Goal: Information Seeking & Learning: Learn about a topic

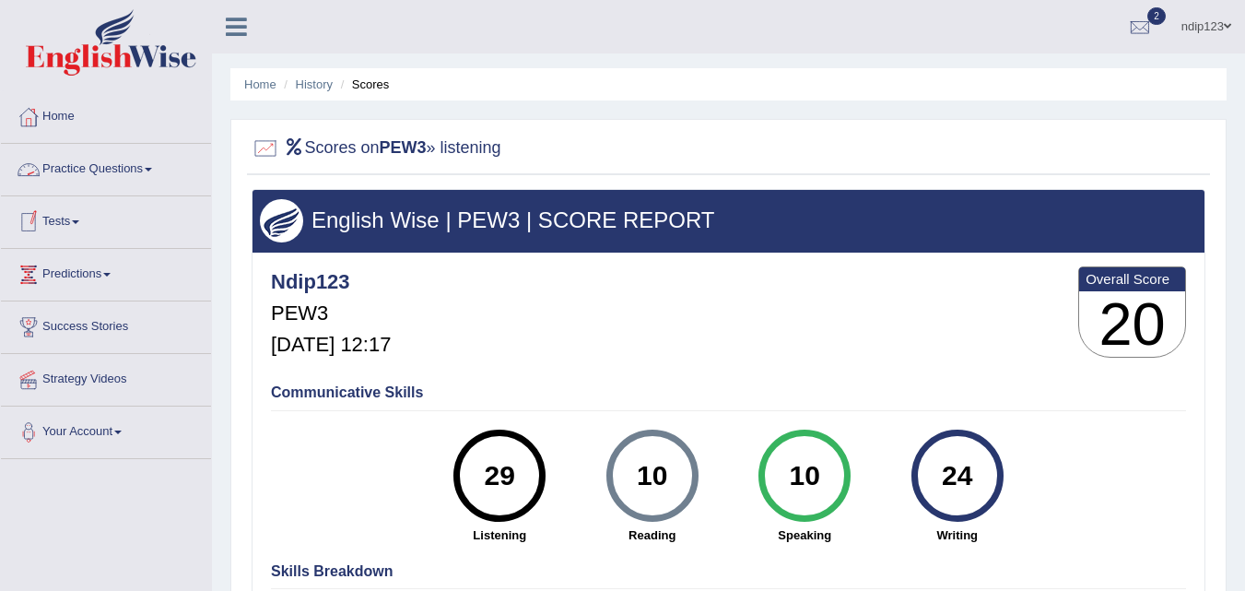
click at [146, 170] on link "Practice Questions" at bounding box center [106, 167] width 210 height 46
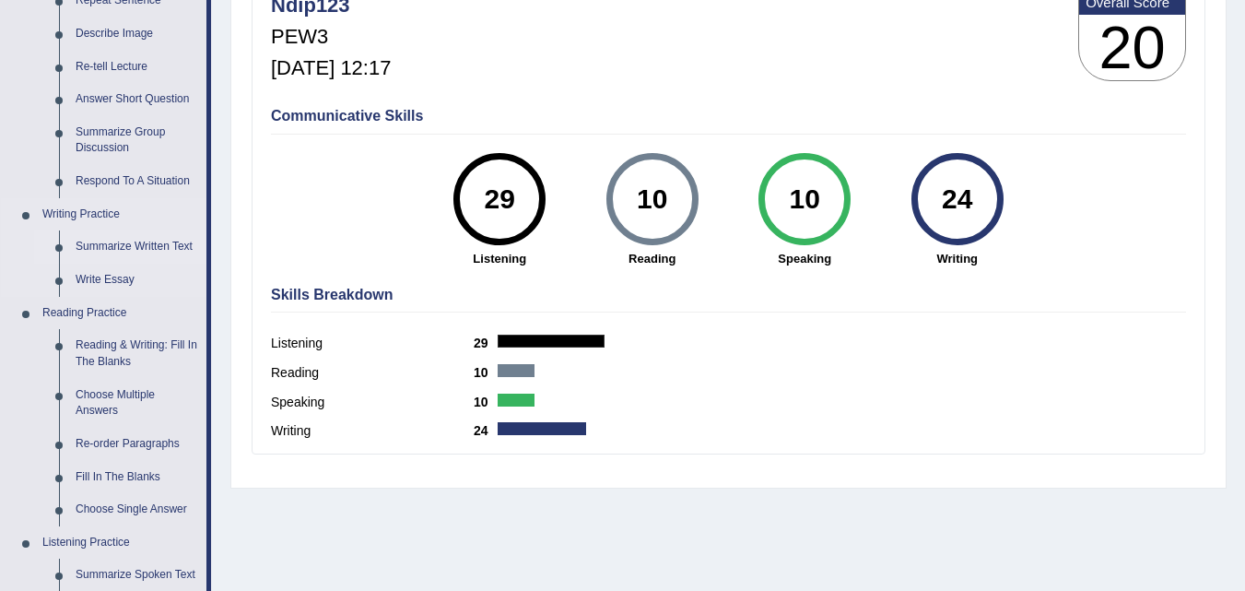
scroll to position [369, 0]
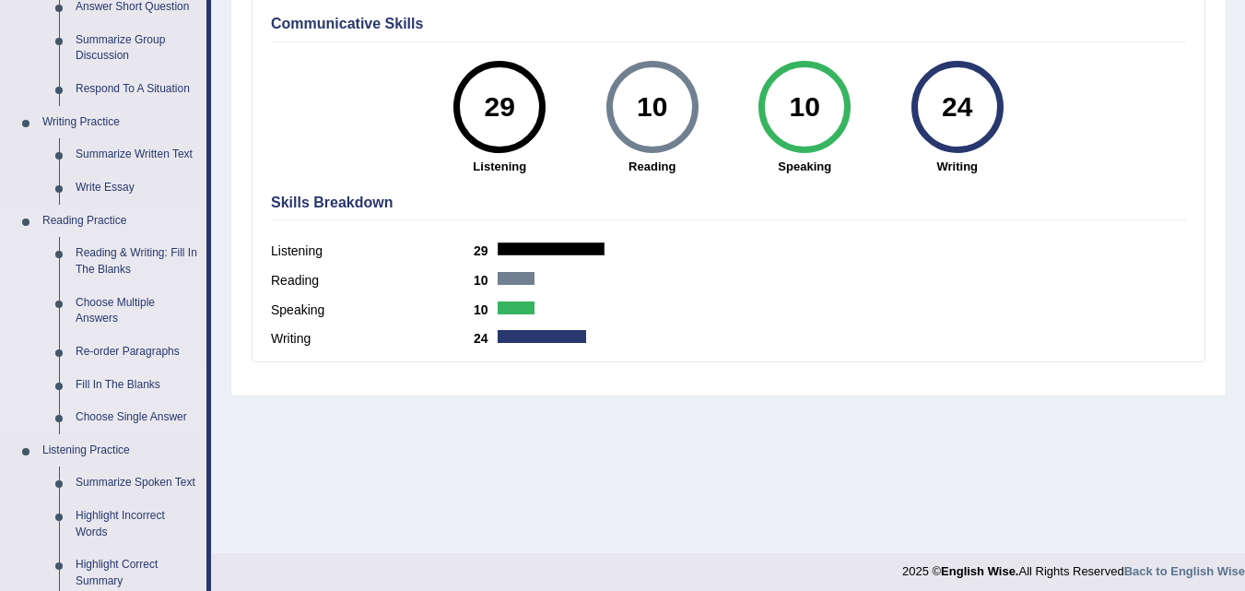
click at [145, 382] on link "Fill In The Blanks" at bounding box center [136, 385] width 139 height 33
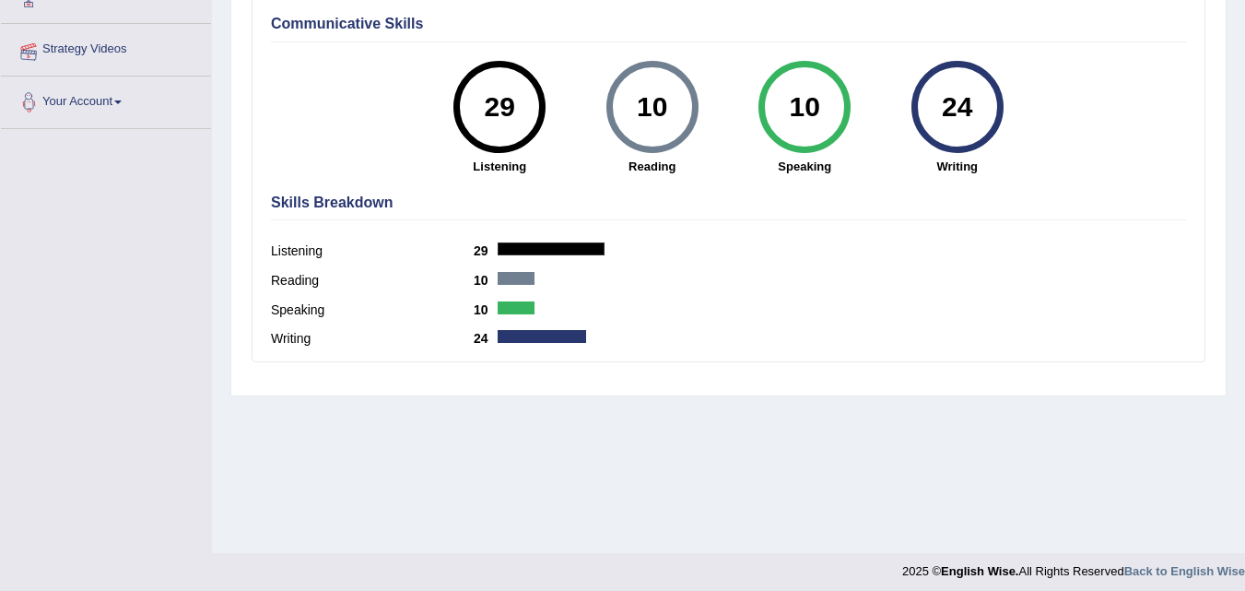
scroll to position [368, 0]
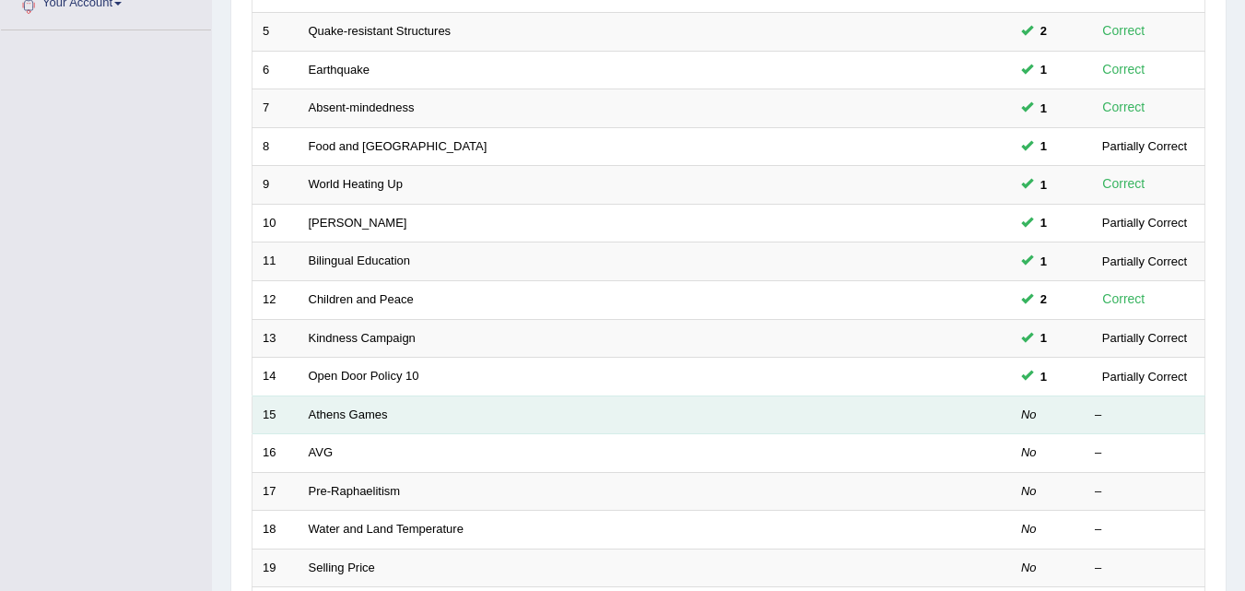
scroll to position [553, 0]
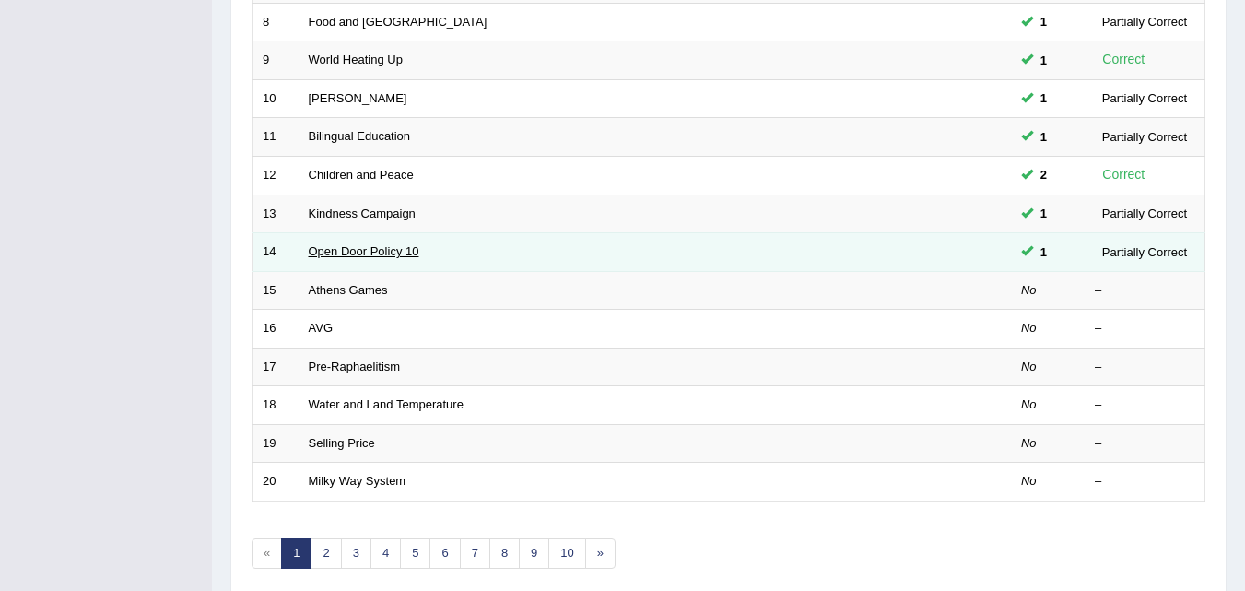
click at [340, 252] on link "Open Door Policy 10" at bounding box center [364, 251] width 111 height 14
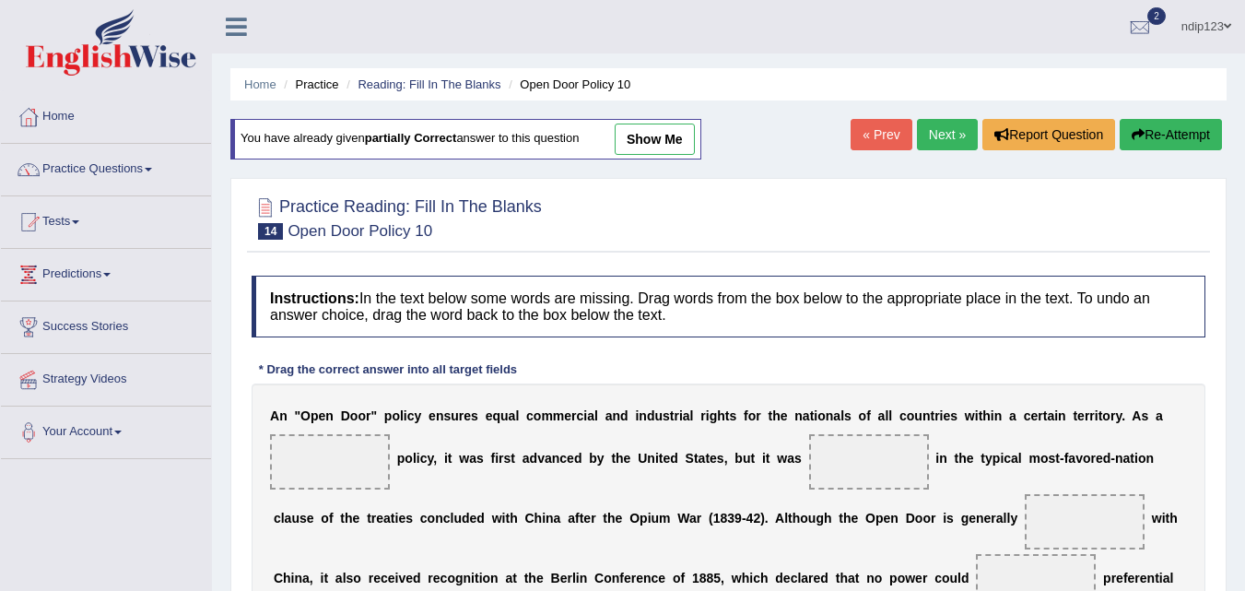
click at [661, 139] on link "show me" at bounding box center [655, 138] width 80 height 31
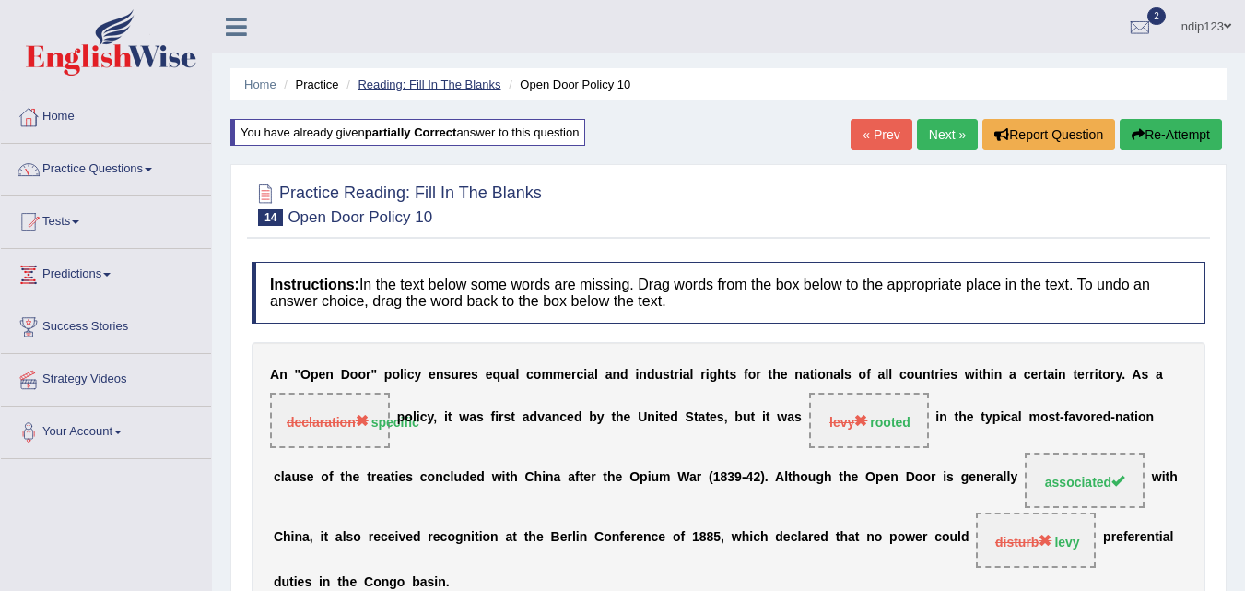
click at [455, 83] on link "Reading: Fill In The Blanks" at bounding box center [428, 84] width 143 height 14
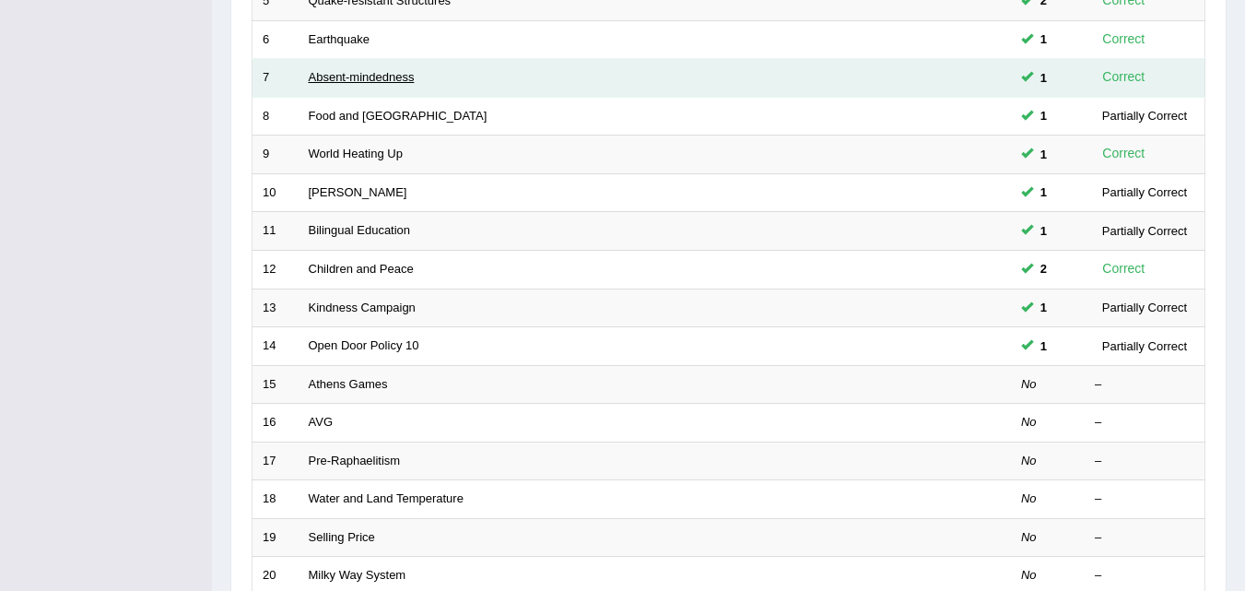
scroll to position [461, 0]
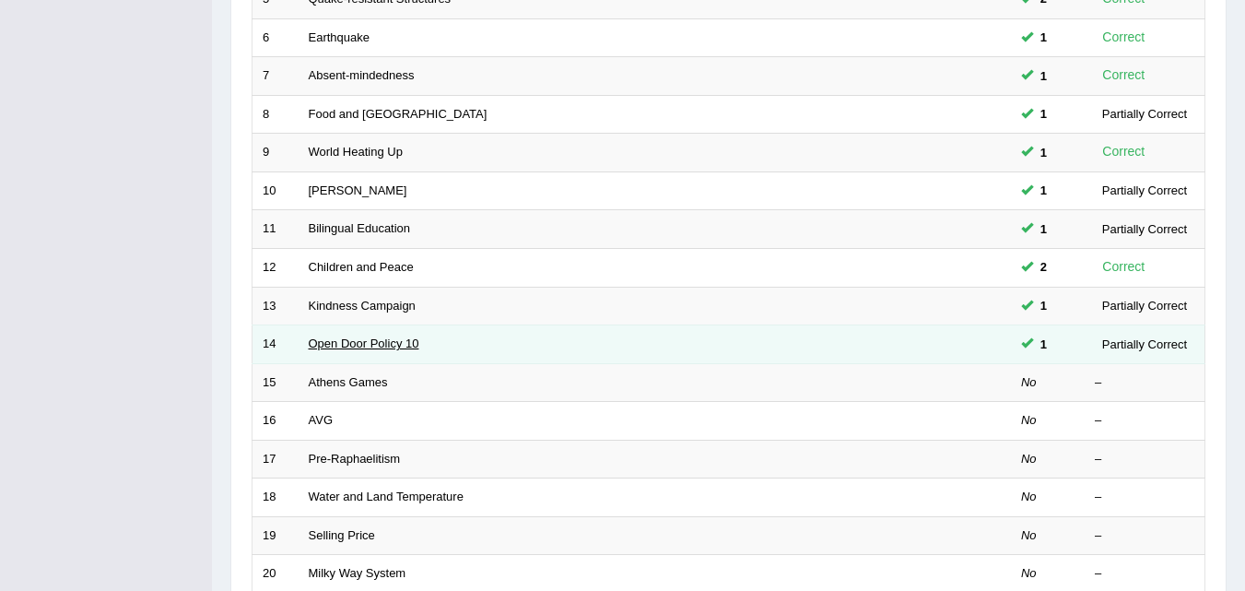
click at [378, 337] on link "Open Door Policy 10" at bounding box center [364, 343] width 111 height 14
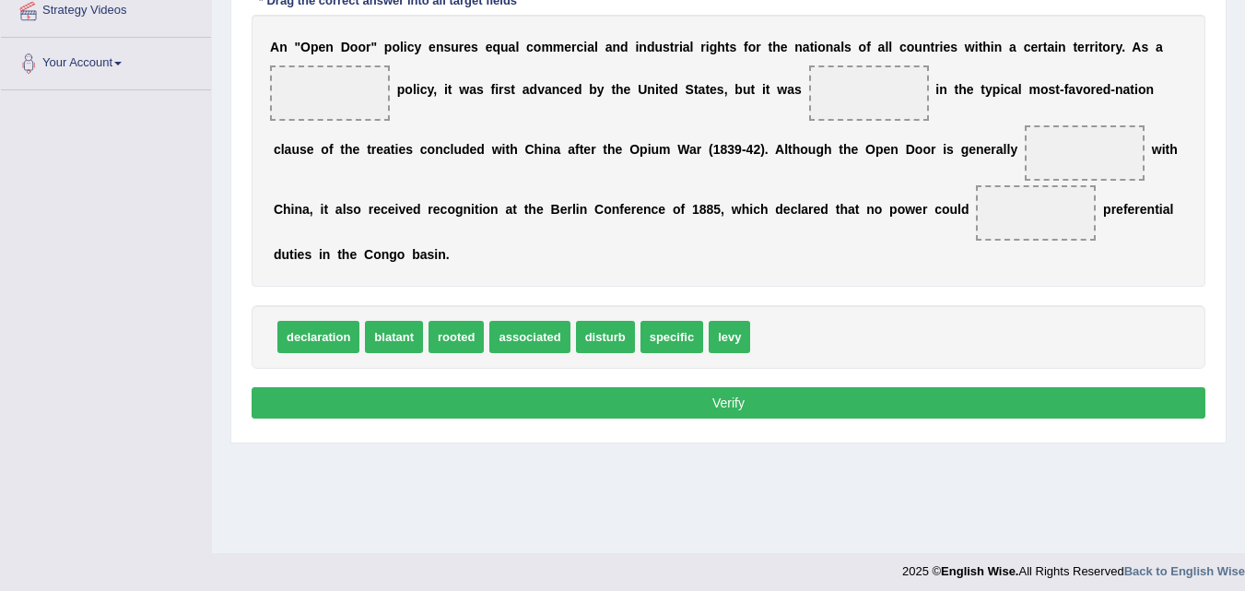
scroll to position [276, 0]
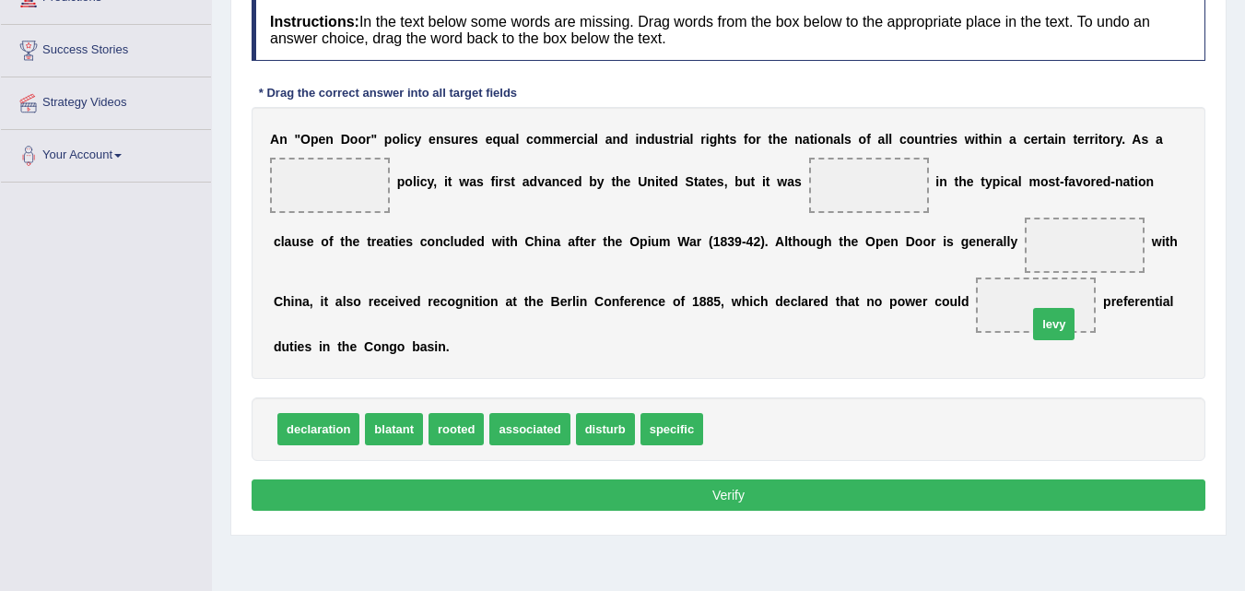
drag, startPoint x: 735, startPoint y: 429, endPoint x: 1048, endPoint y: 309, distance: 334.8
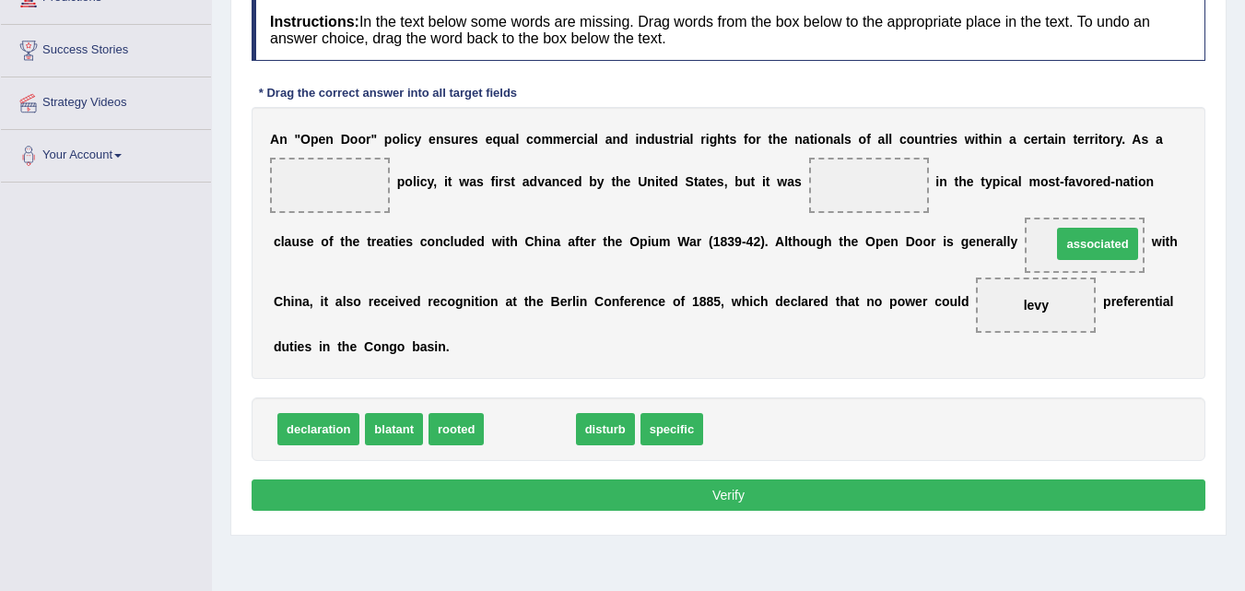
drag, startPoint x: 516, startPoint y: 429, endPoint x: 1083, endPoint y: 244, distance: 596.1
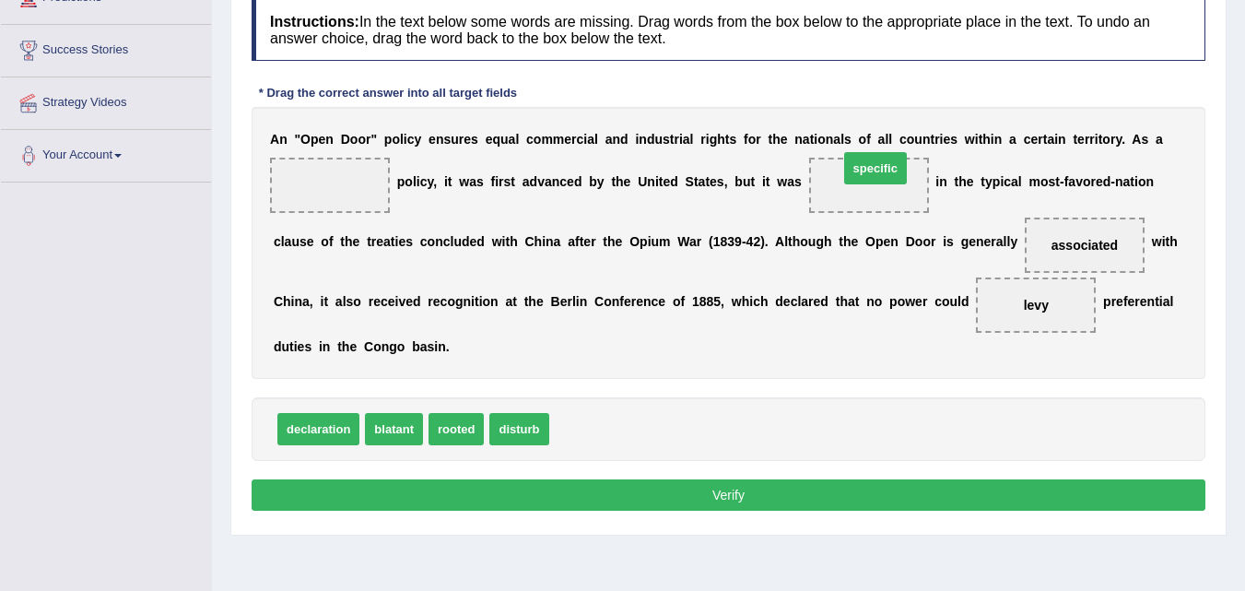
drag, startPoint x: 598, startPoint y: 433, endPoint x: 883, endPoint y: 181, distance: 379.9
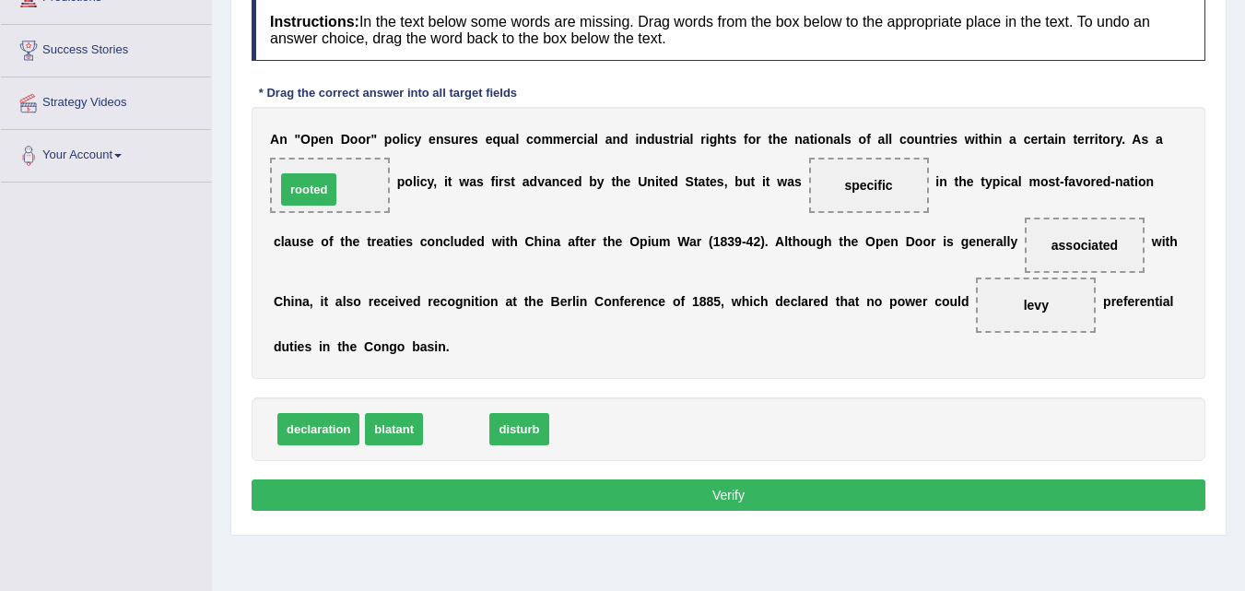
drag, startPoint x: 463, startPoint y: 427, endPoint x: 315, endPoint y: 187, distance: 281.3
click at [710, 493] on button "Verify" at bounding box center [729, 494] width 954 height 31
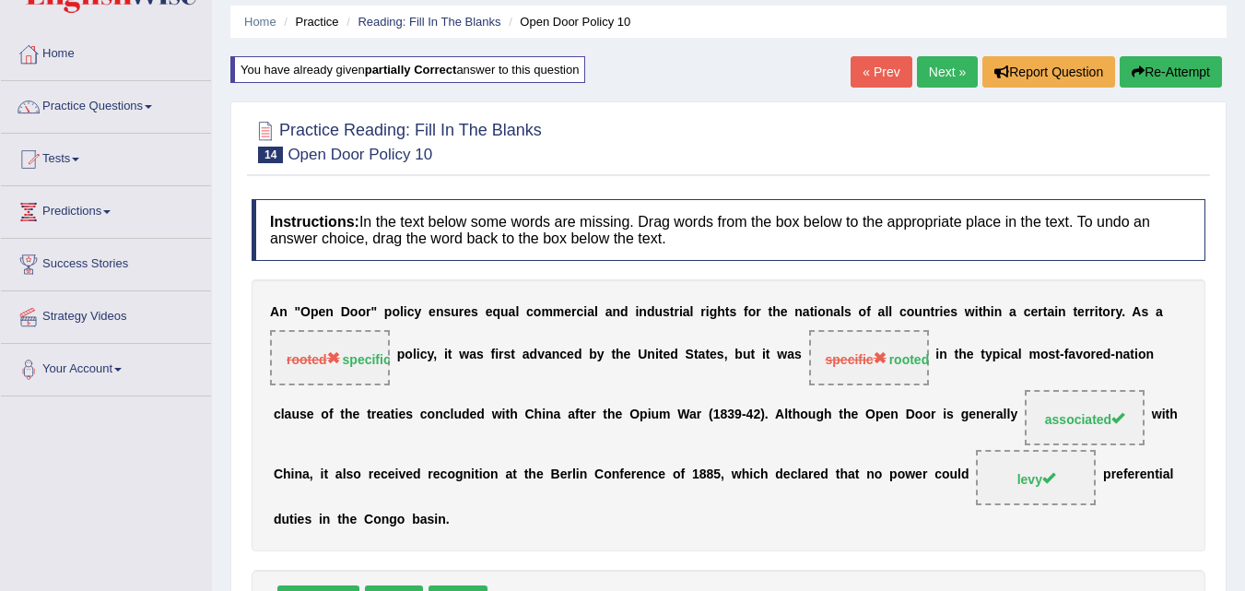
scroll to position [0, 0]
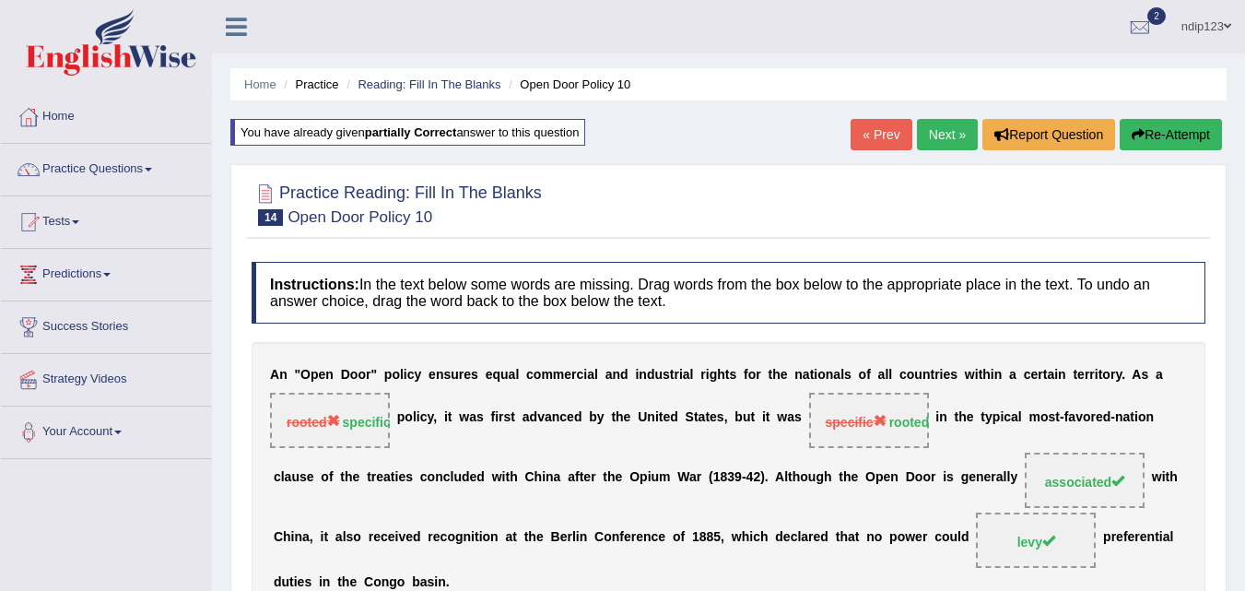
click at [938, 136] on link "Next »" at bounding box center [947, 134] width 61 height 31
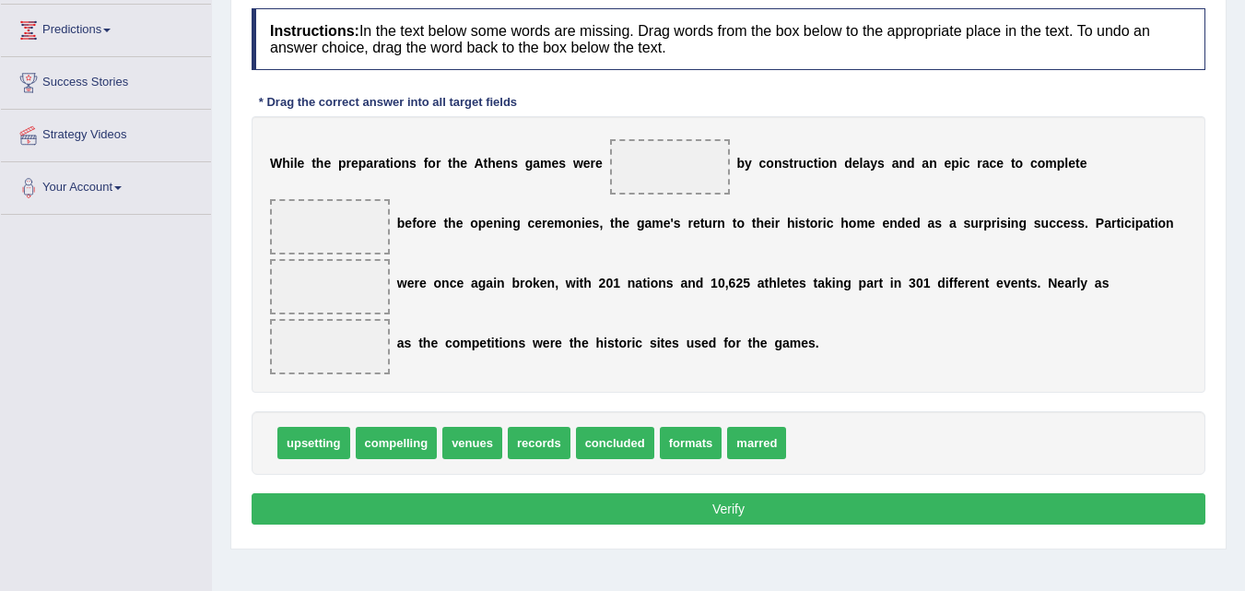
scroll to position [276, 0]
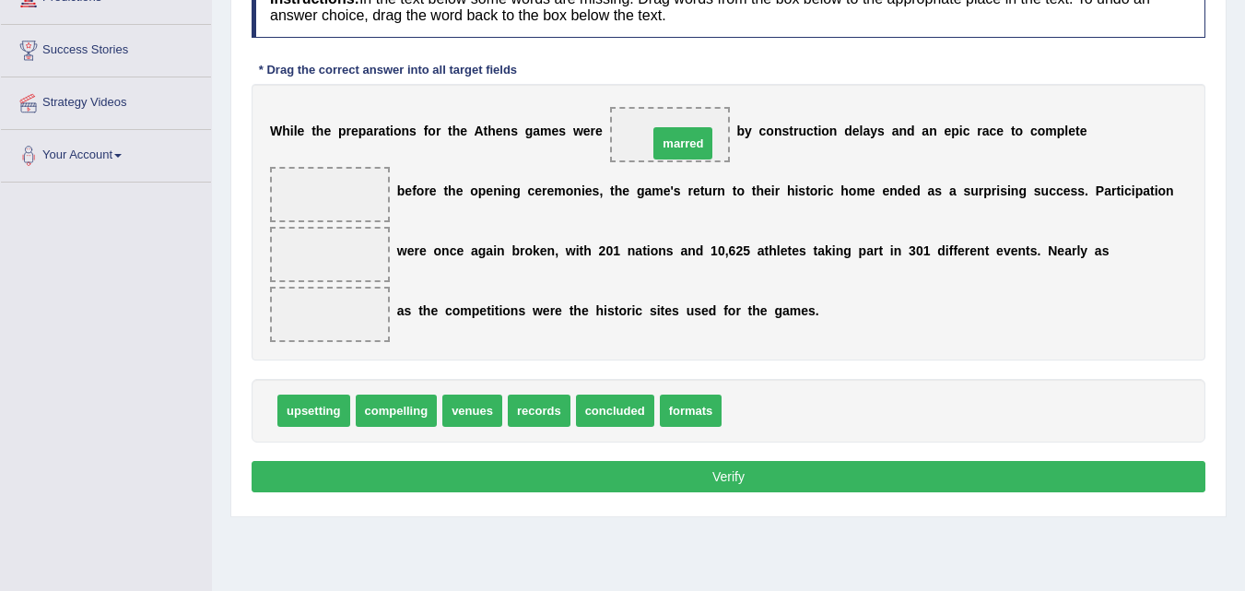
drag, startPoint x: 753, startPoint y: 410, endPoint x: 673, endPoint y: 141, distance: 280.5
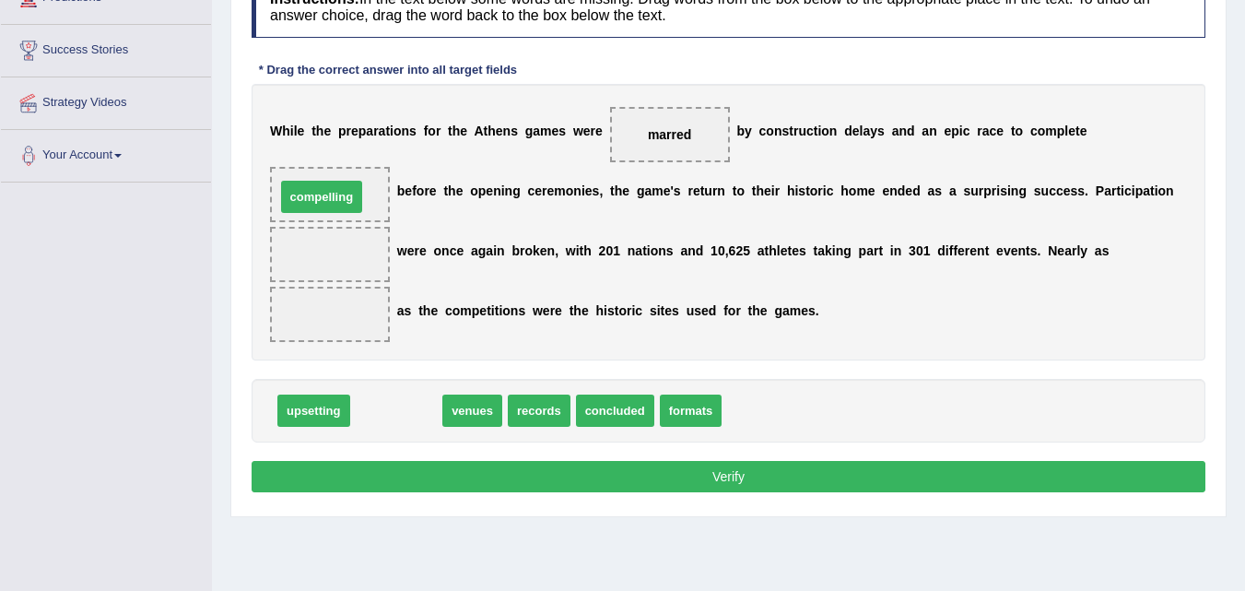
drag, startPoint x: 396, startPoint y: 420, endPoint x: 322, endPoint y: 206, distance: 226.4
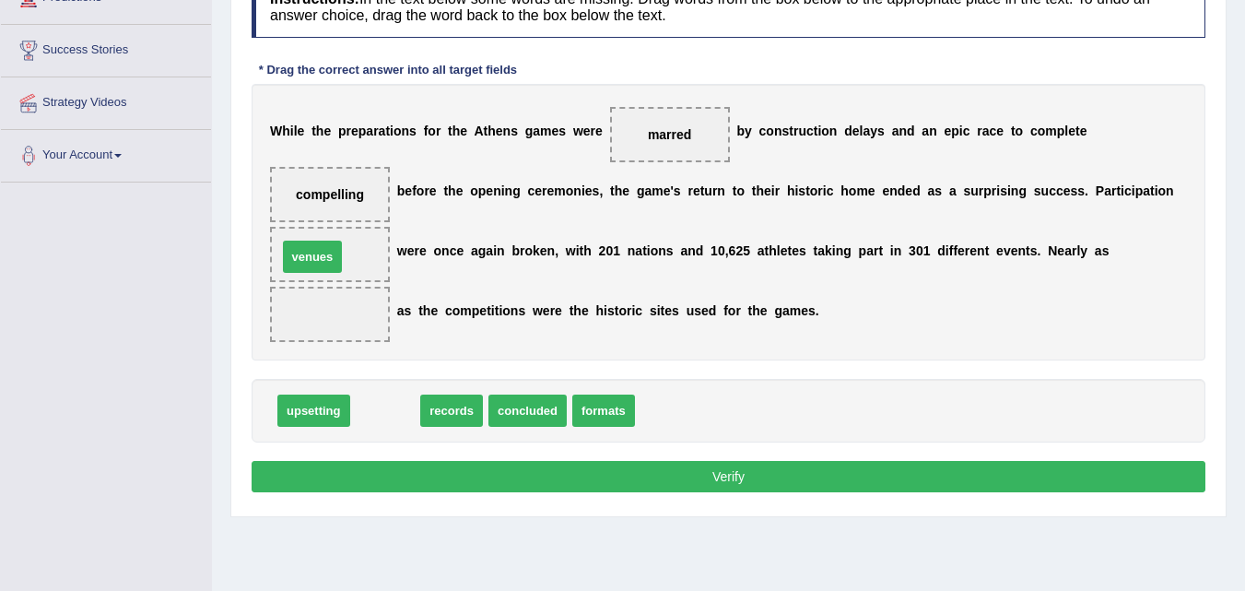
drag, startPoint x: 382, startPoint y: 411, endPoint x: 306, endPoint y: 249, distance: 179.3
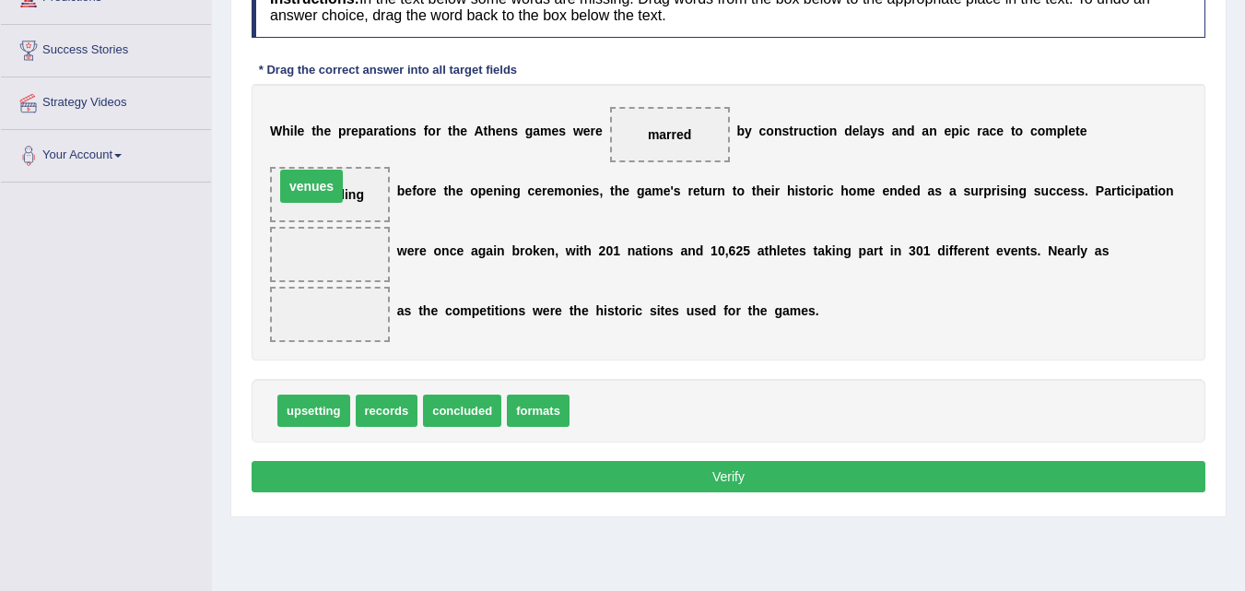
drag, startPoint x: 324, startPoint y: 260, endPoint x: 306, endPoint y: 189, distance: 73.3
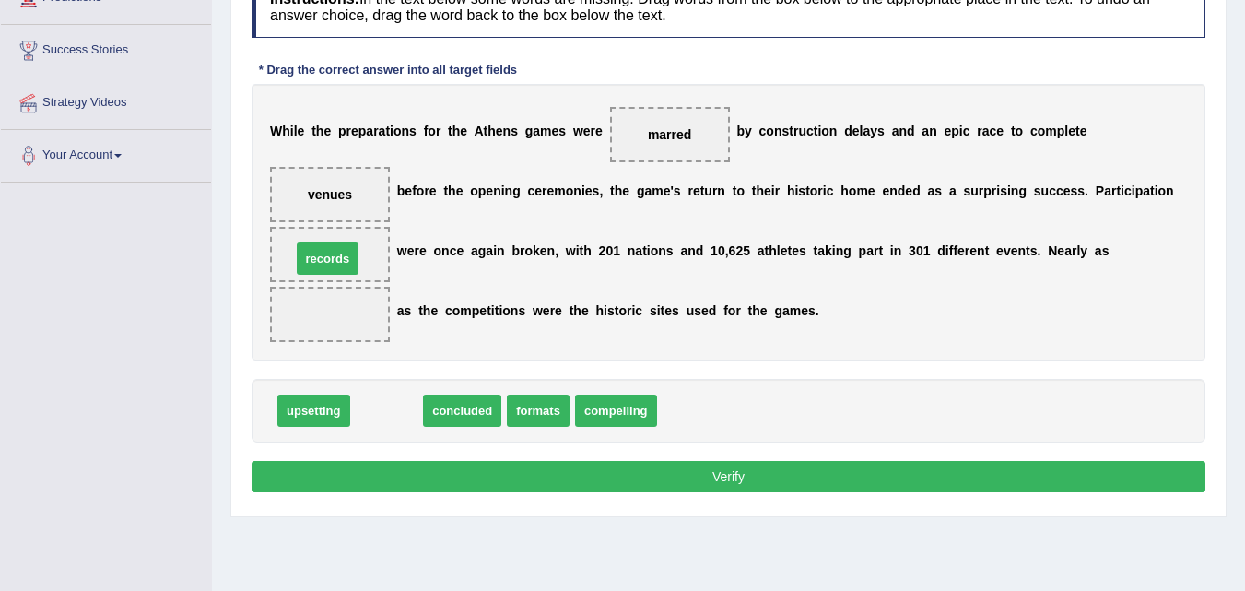
drag, startPoint x: 373, startPoint y: 409, endPoint x: 314, endPoint y: 254, distance: 165.6
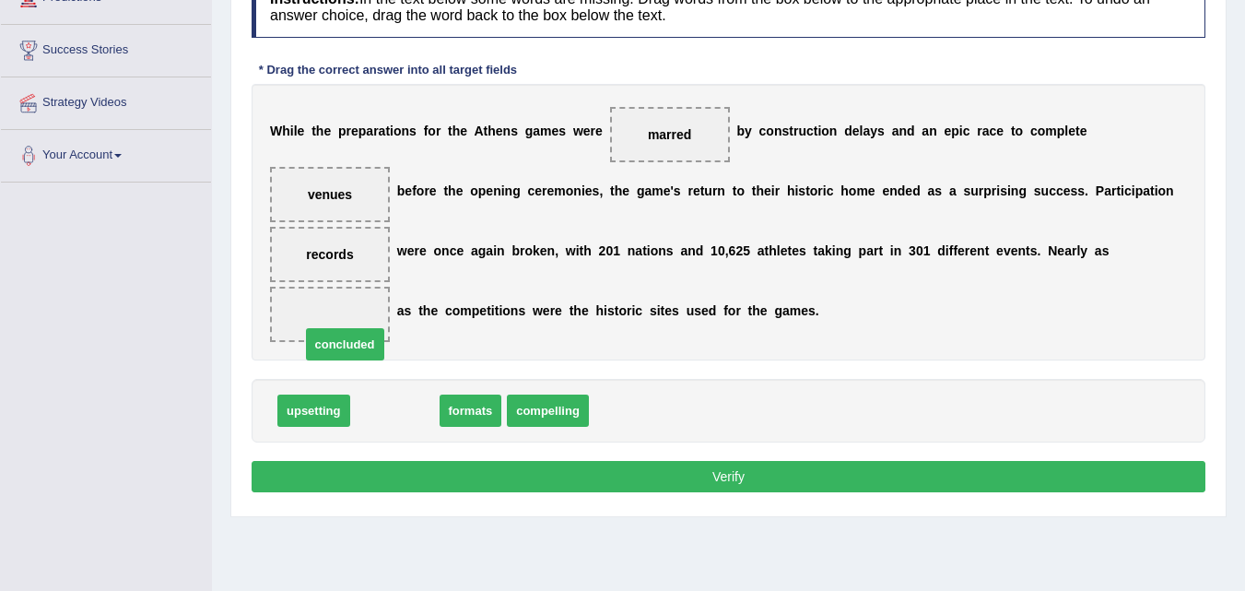
drag, startPoint x: 400, startPoint y: 409, endPoint x: 339, endPoint y: 331, distance: 99.1
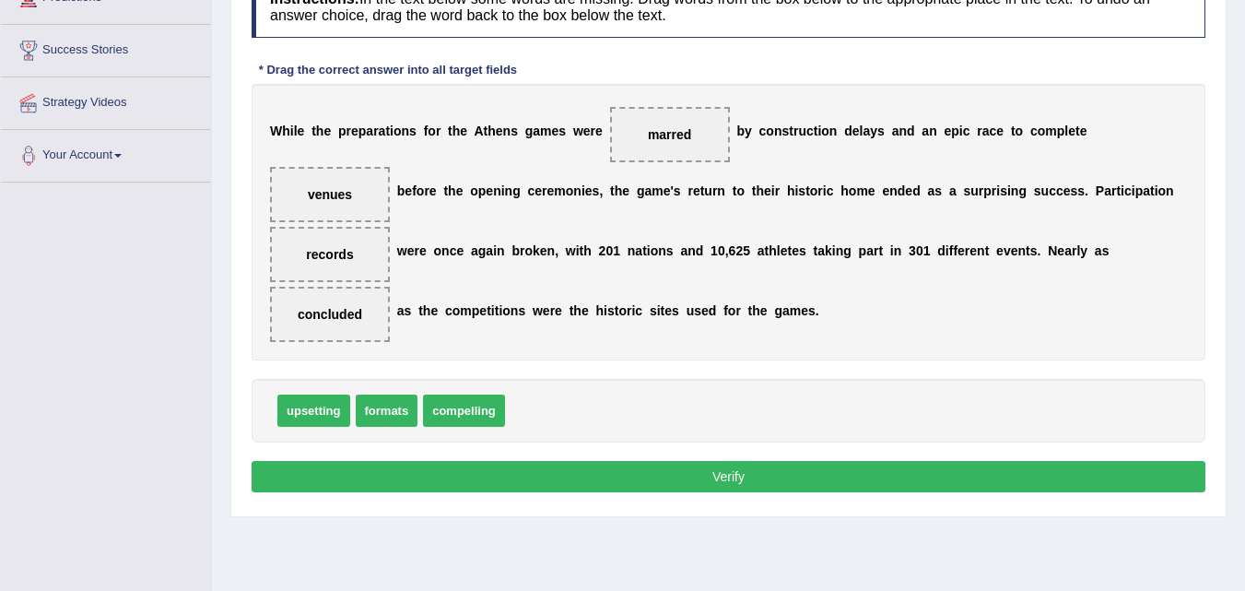
click at [719, 473] on button "Verify" at bounding box center [729, 476] width 954 height 31
